Goal: Information Seeking & Learning: Learn about a topic

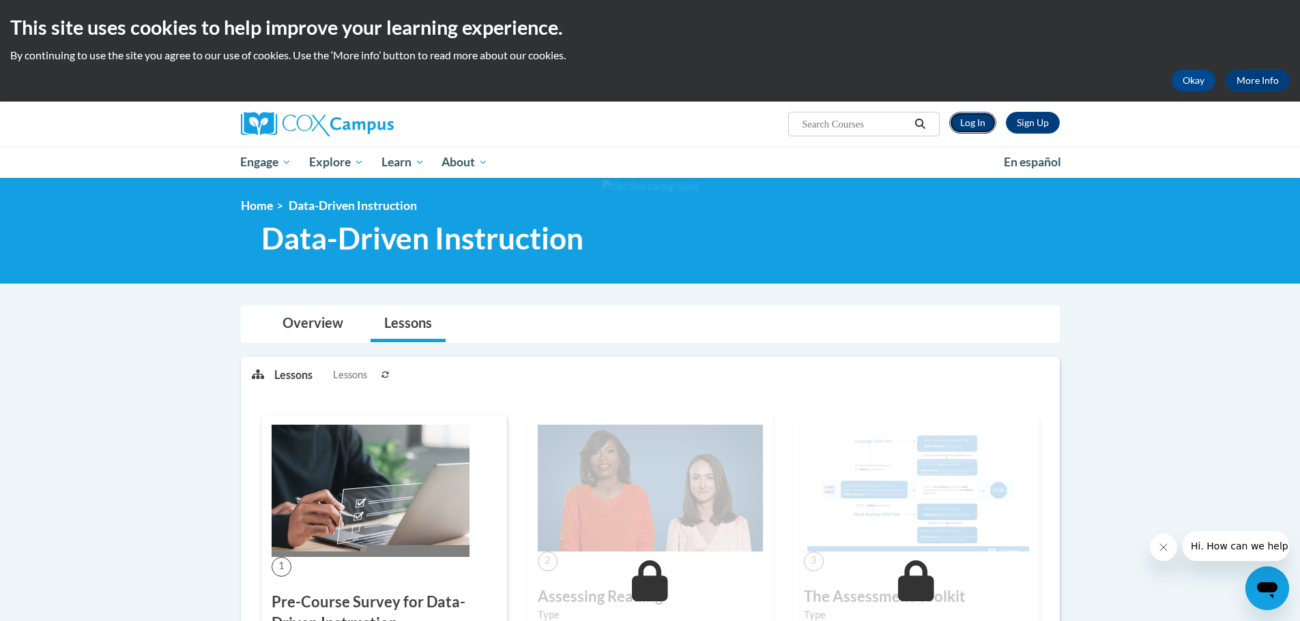
click at [972, 118] on link "Log In" at bounding box center [972, 123] width 47 height 22
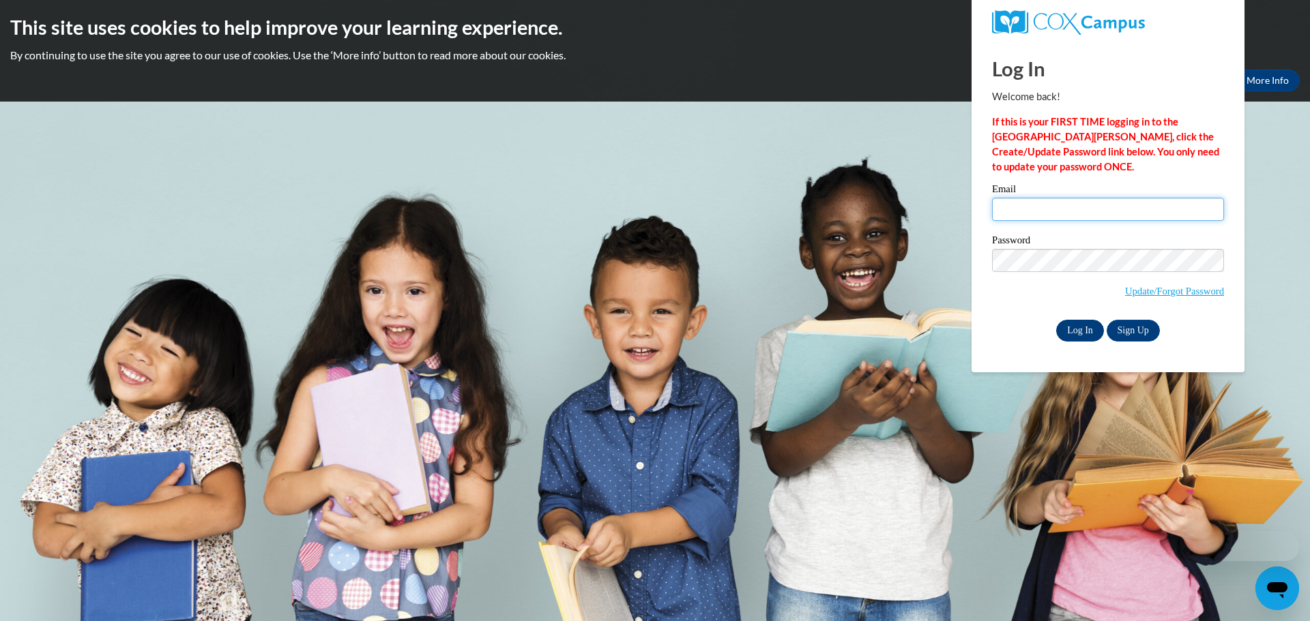
type input "mrohde@clintonville.k12.wi.us"
click at [1072, 329] on input "Log In" at bounding box center [1080, 331] width 48 height 22
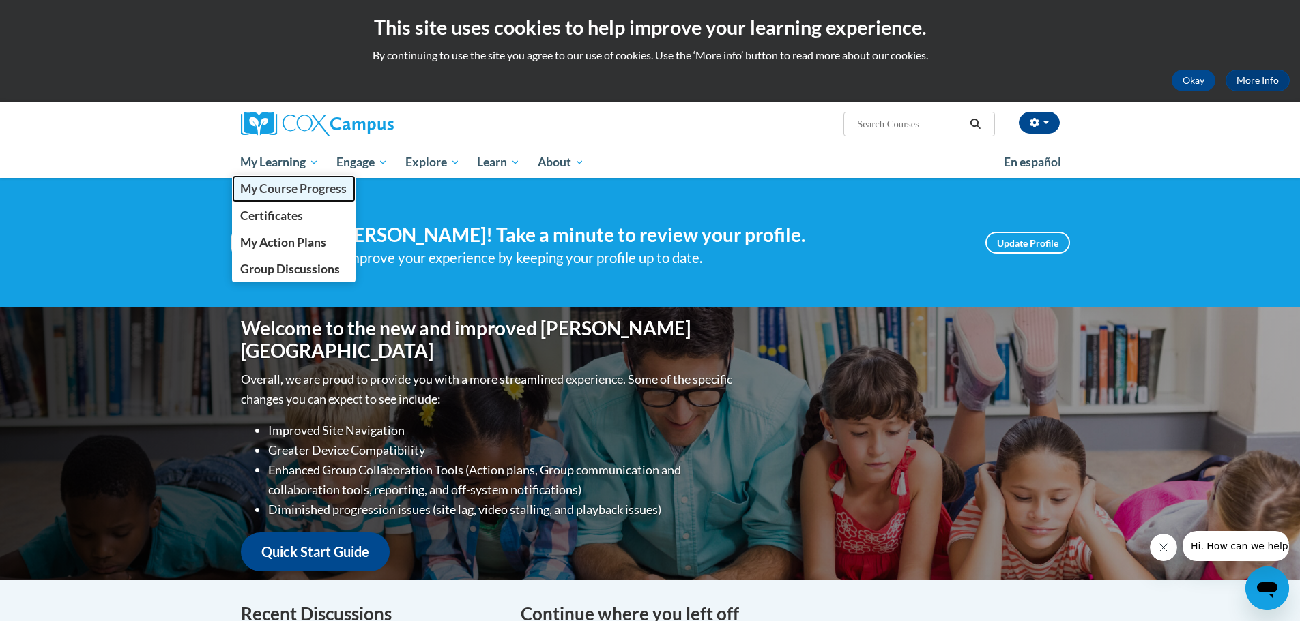
click at [282, 193] on span "My Course Progress" at bounding box center [293, 188] width 106 height 14
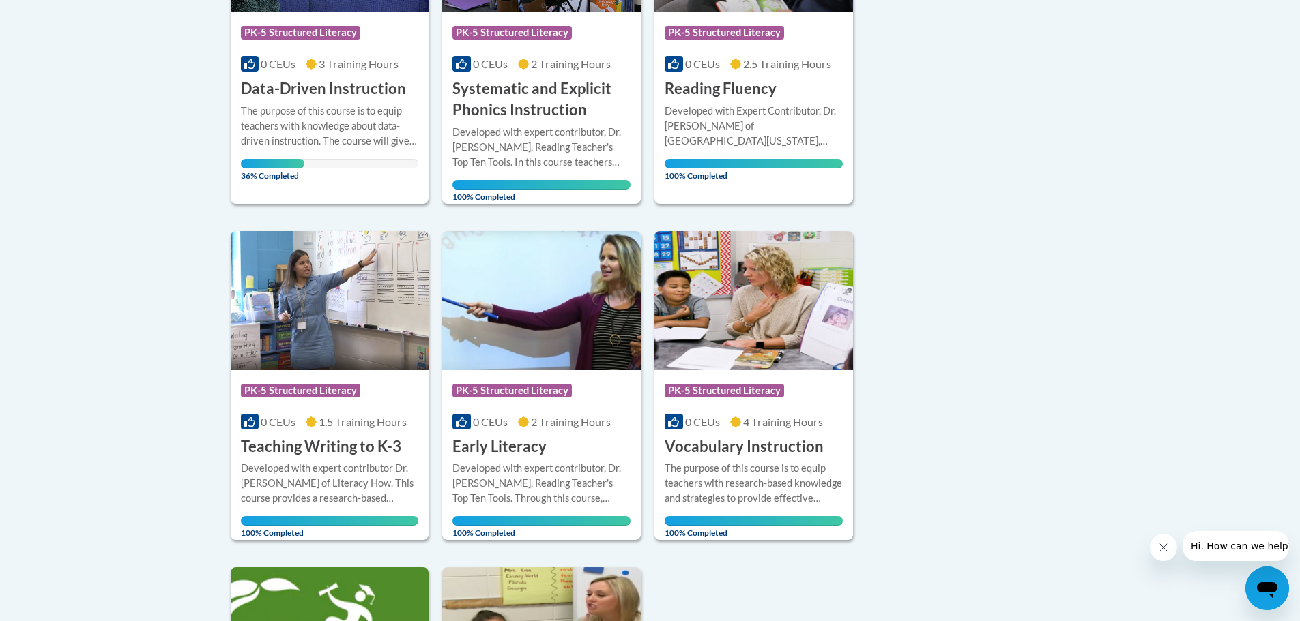
scroll to position [478, 0]
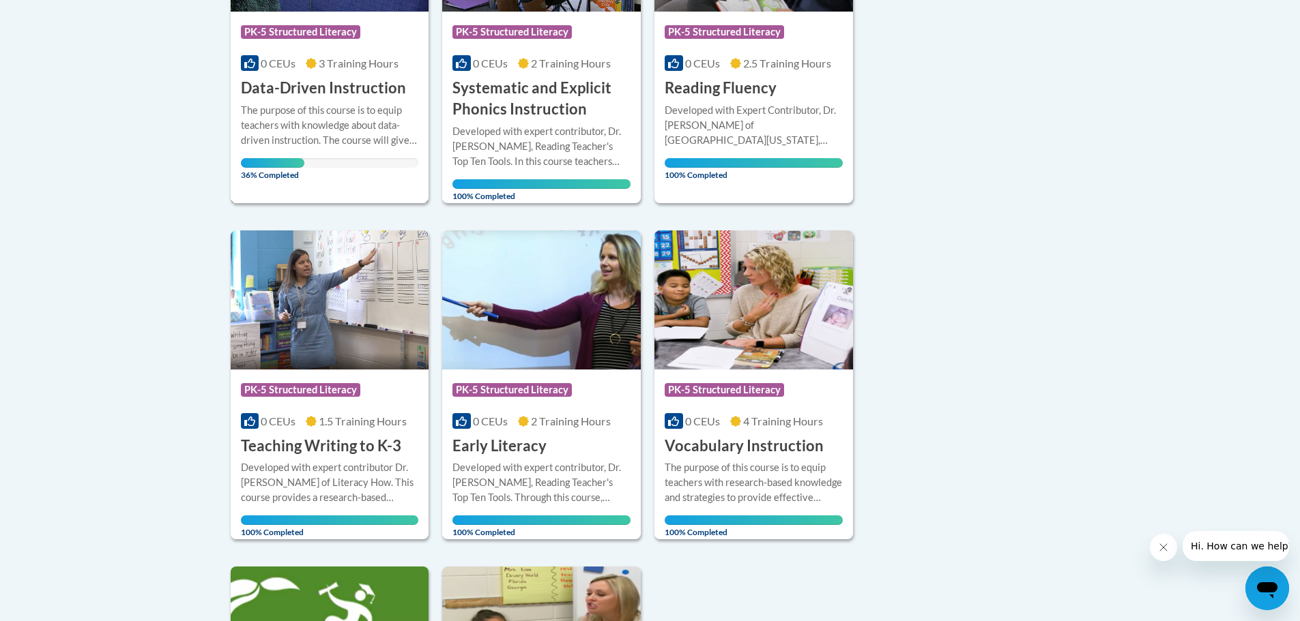
click at [327, 132] on div "The purpose of this course is to equip teachers with knowledge about data-drive…" at bounding box center [330, 125] width 178 height 45
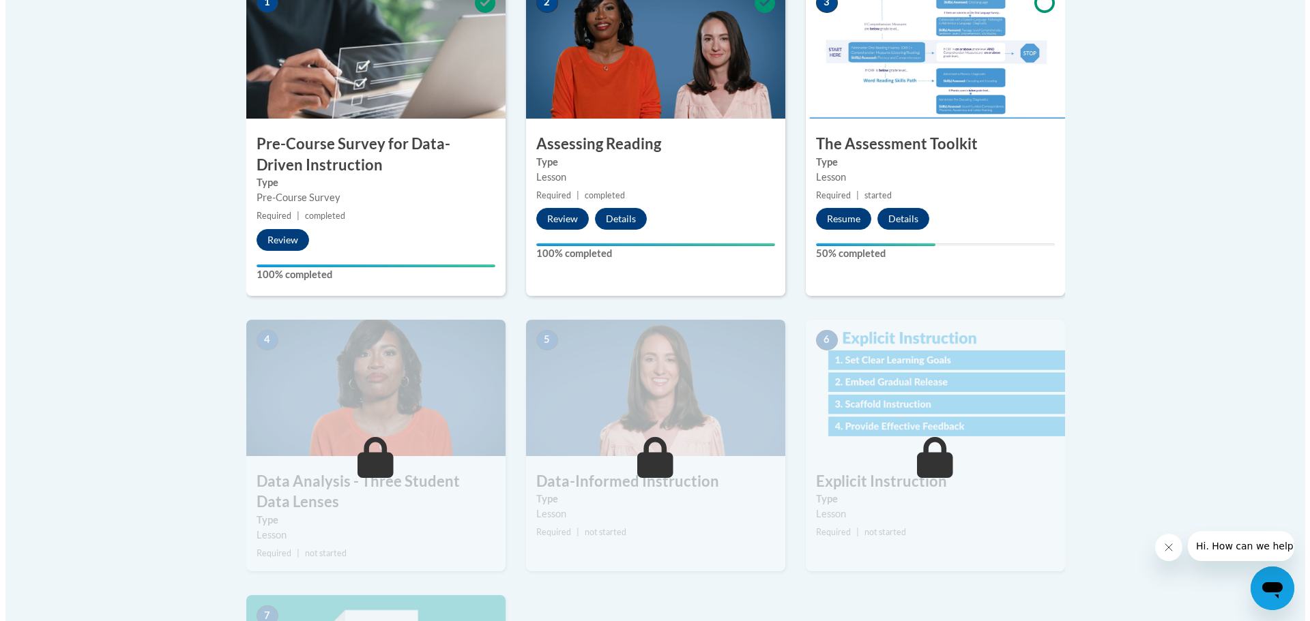
scroll to position [478, 0]
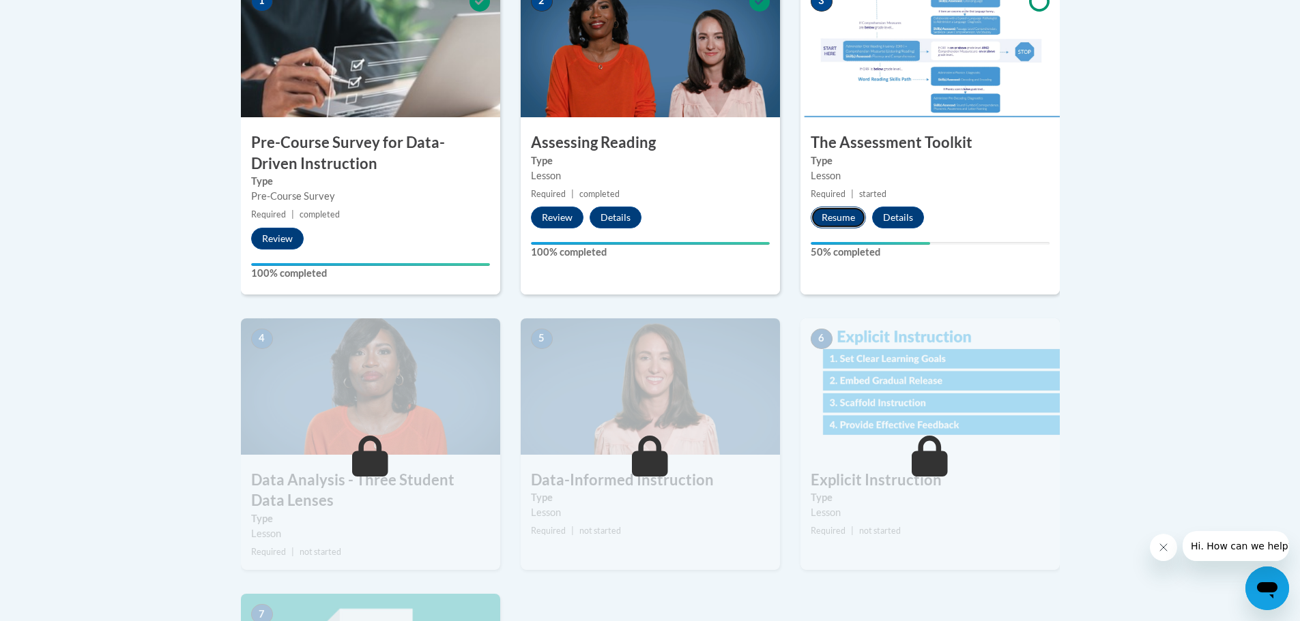
click at [836, 217] on button "Resume" at bounding box center [837, 218] width 55 height 22
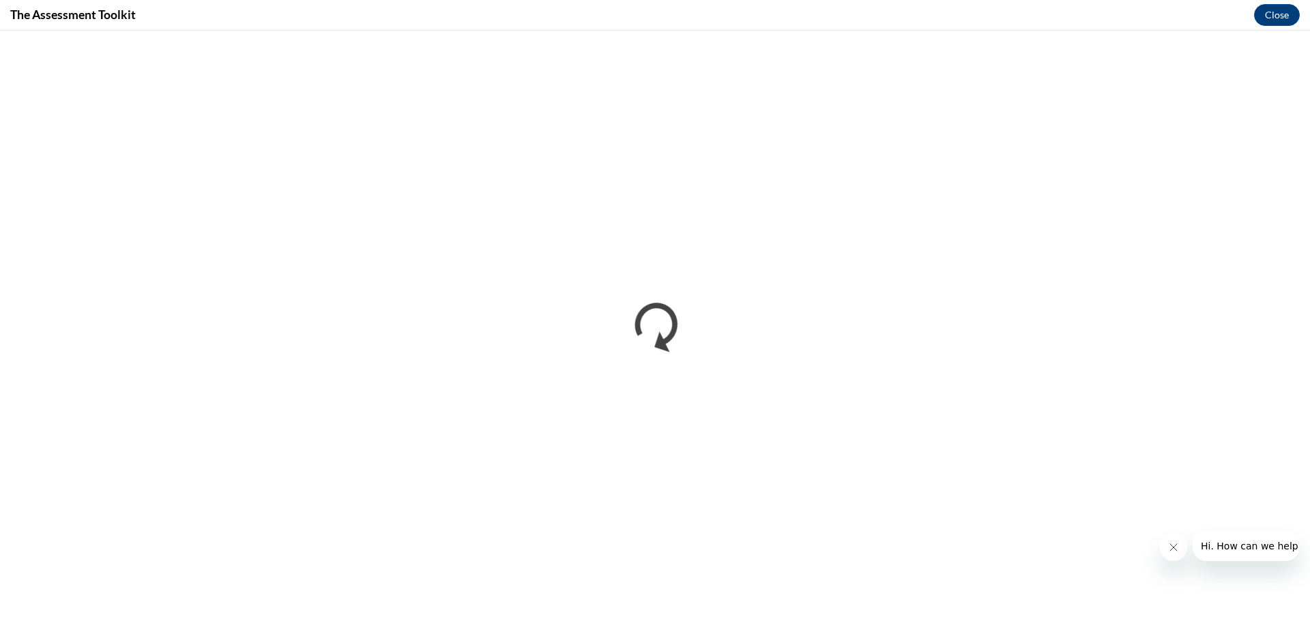
scroll to position [0, 0]
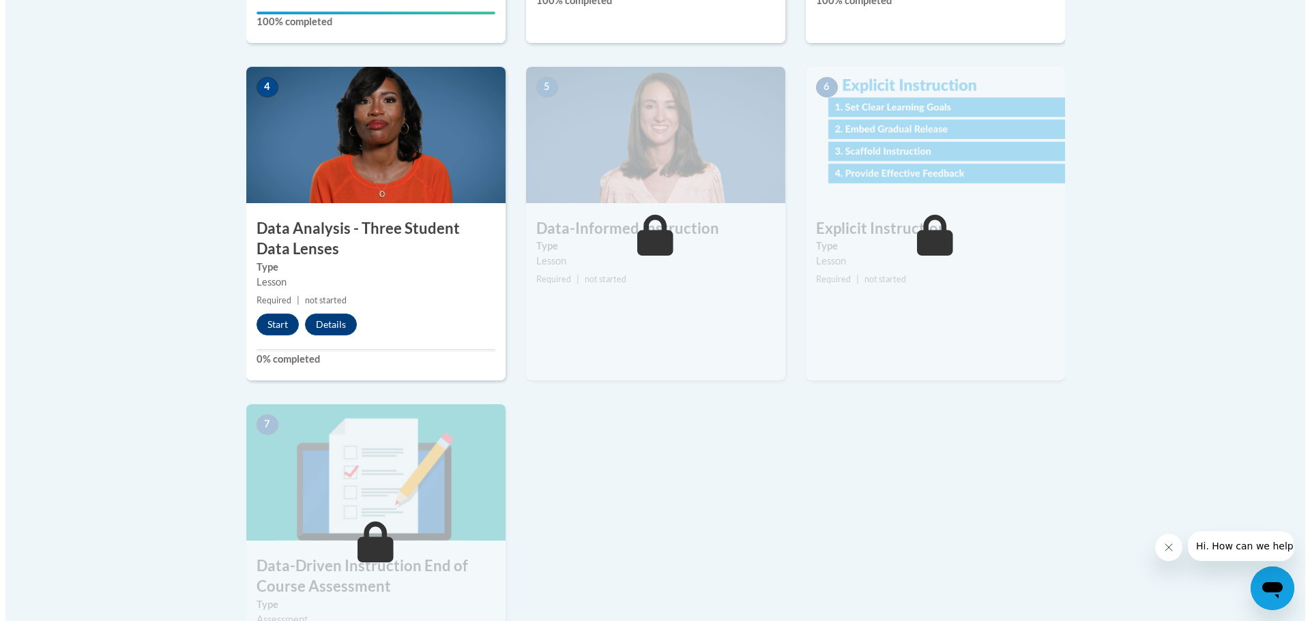
scroll to position [750, 0]
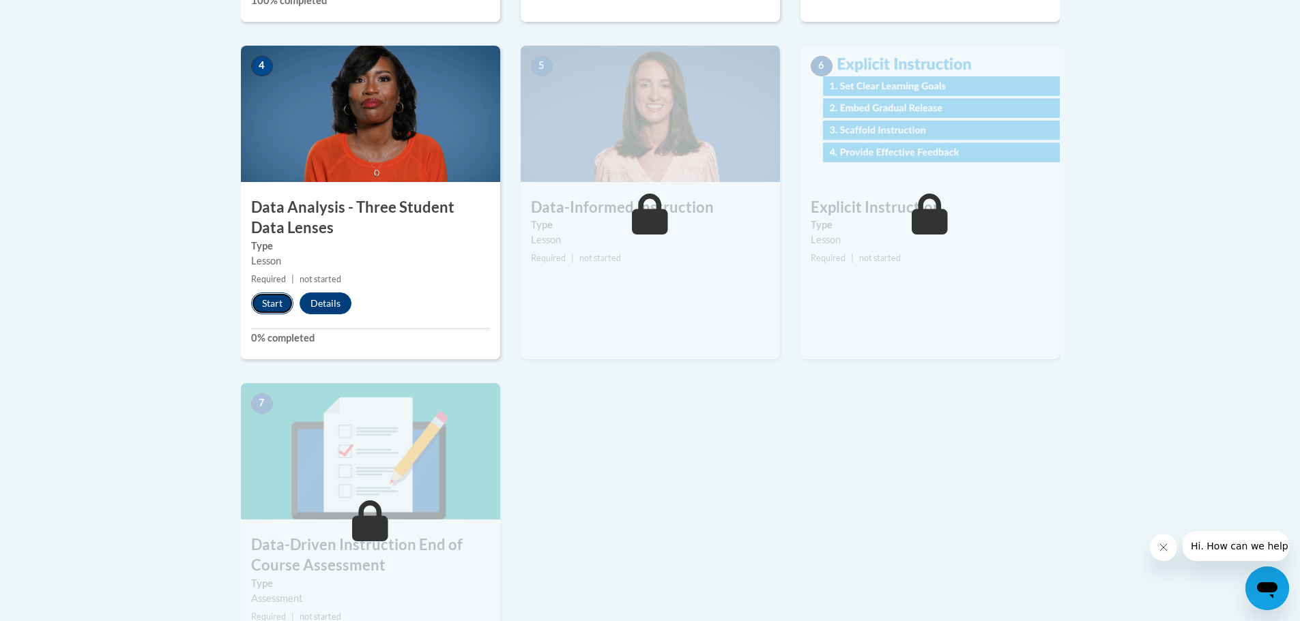
click at [269, 303] on button "Start" at bounding box center [272, 304] width 42 height 22
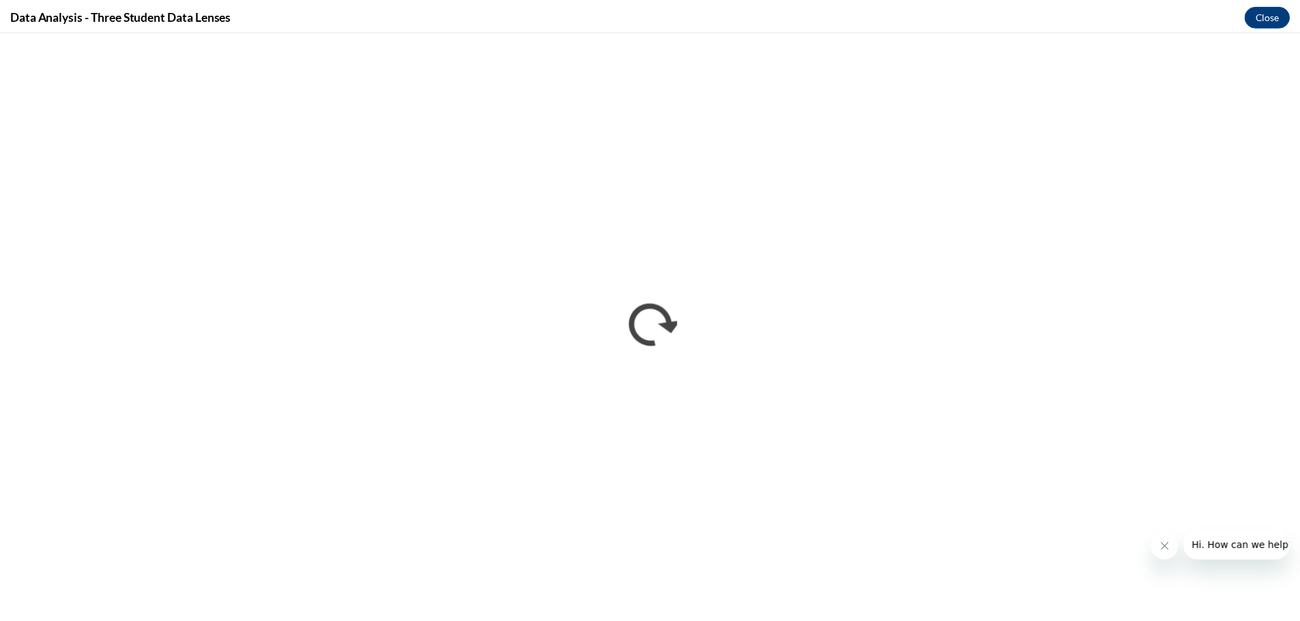
scroll to position [0, 0]
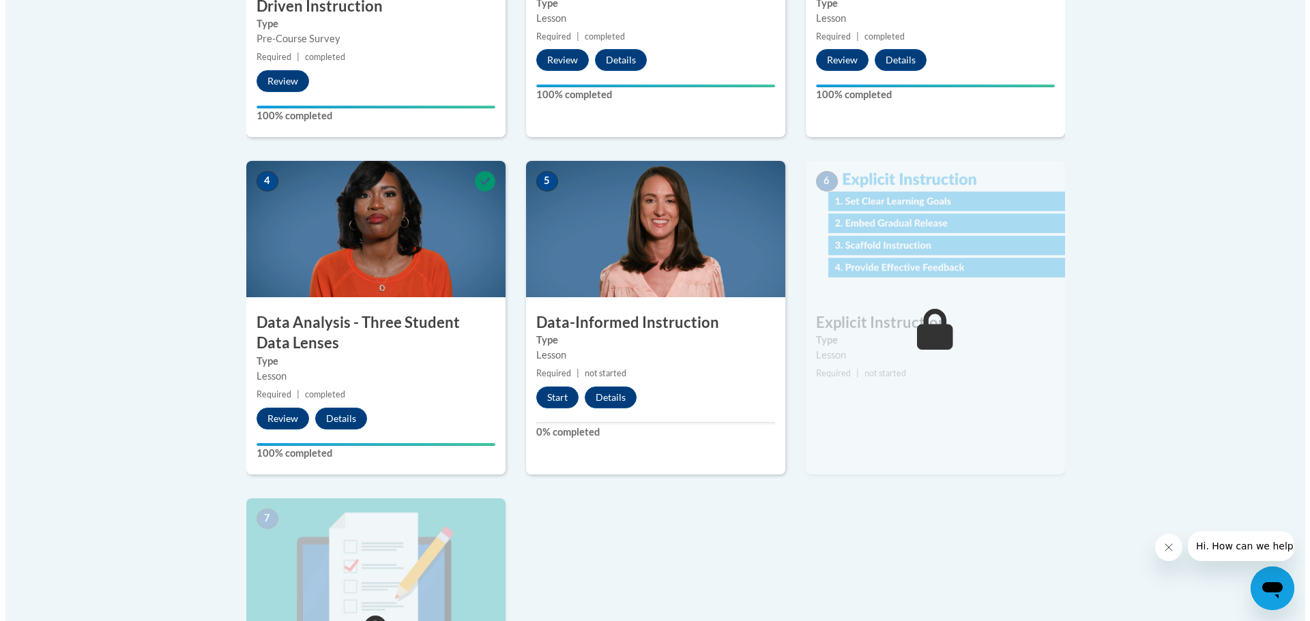
scroll to position [750, 0]
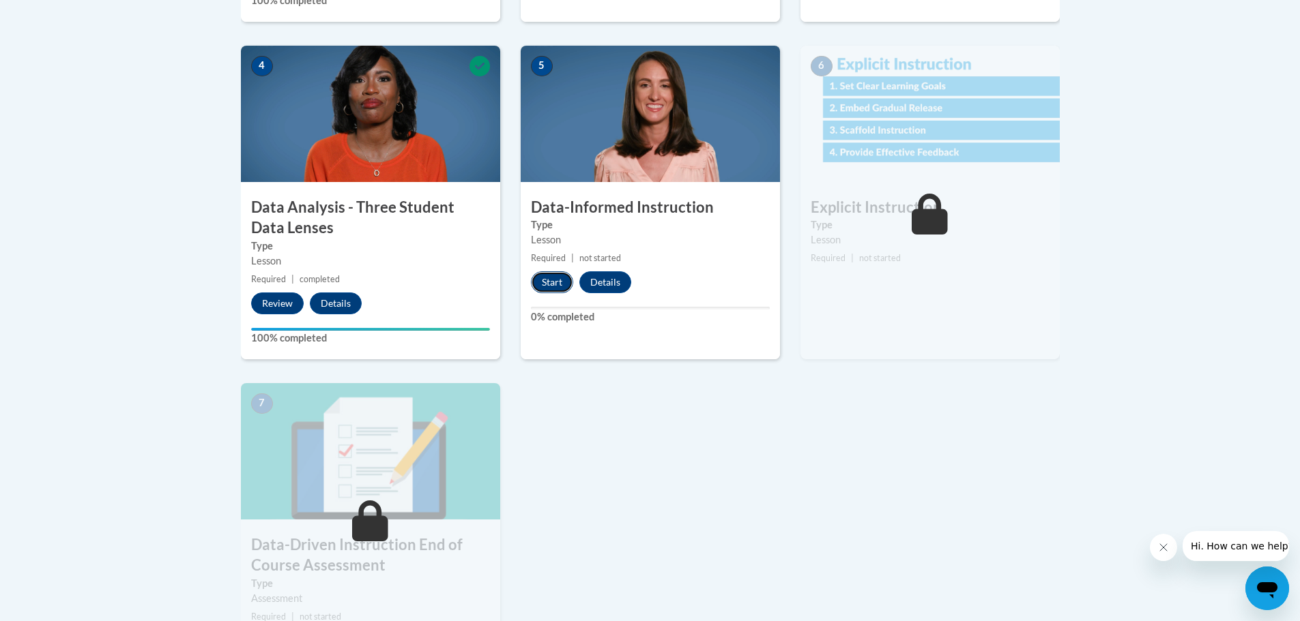
click at [551, 280] on button "Start" at bounding box center [552, 283] width 42 height 22
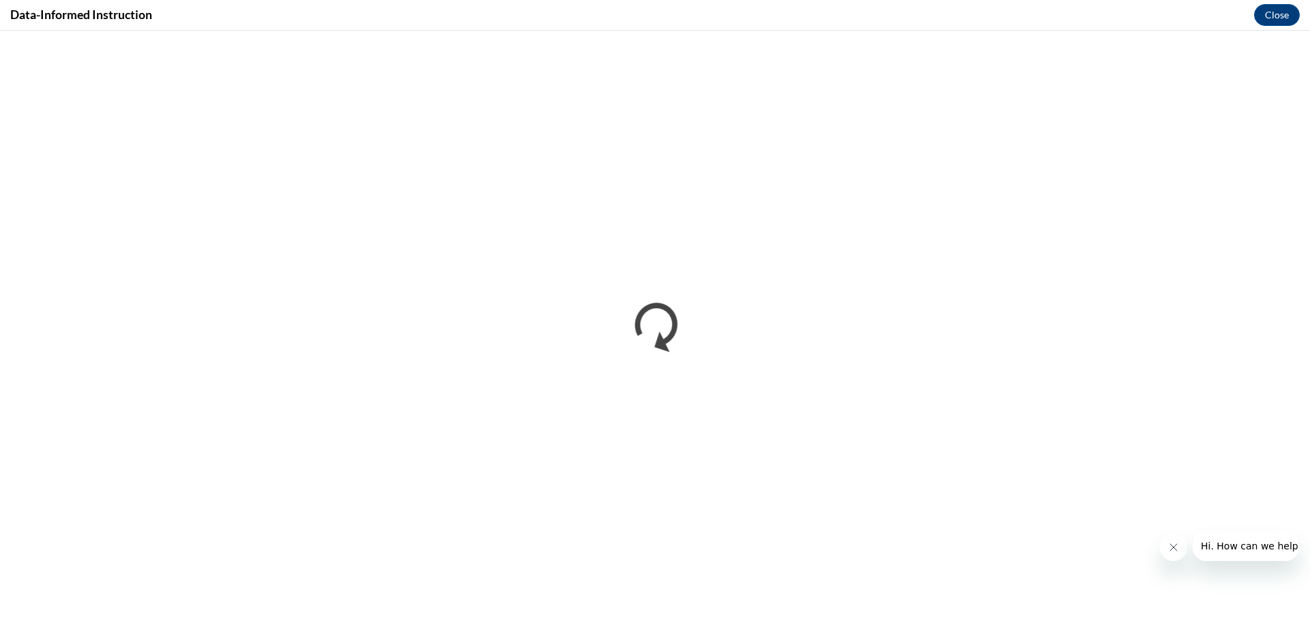
scroll to position [0, 0]
